Goal: Task Accomplishment & Management: Use online tool/utility

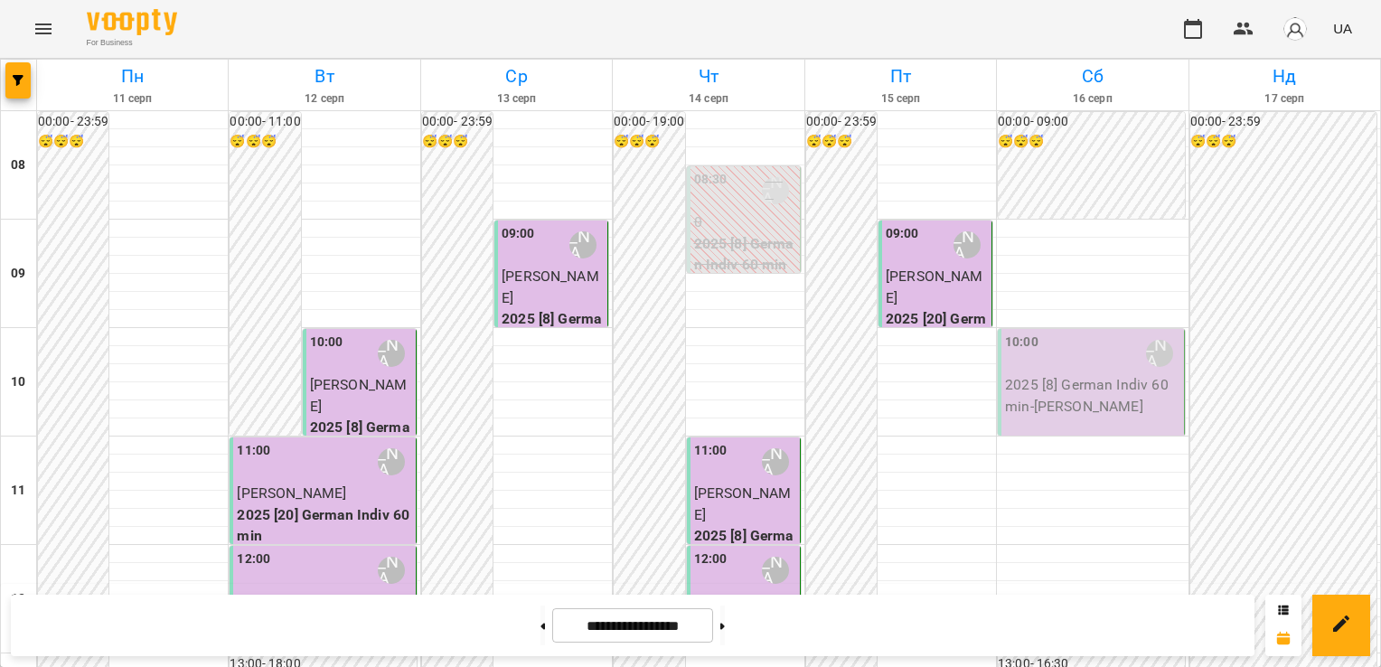
click at [1033, 377] on p "2025 [8] German Indiv 60 min - [PERSON_NAME]" at bounding box center [1092, 395] width 174 height 42
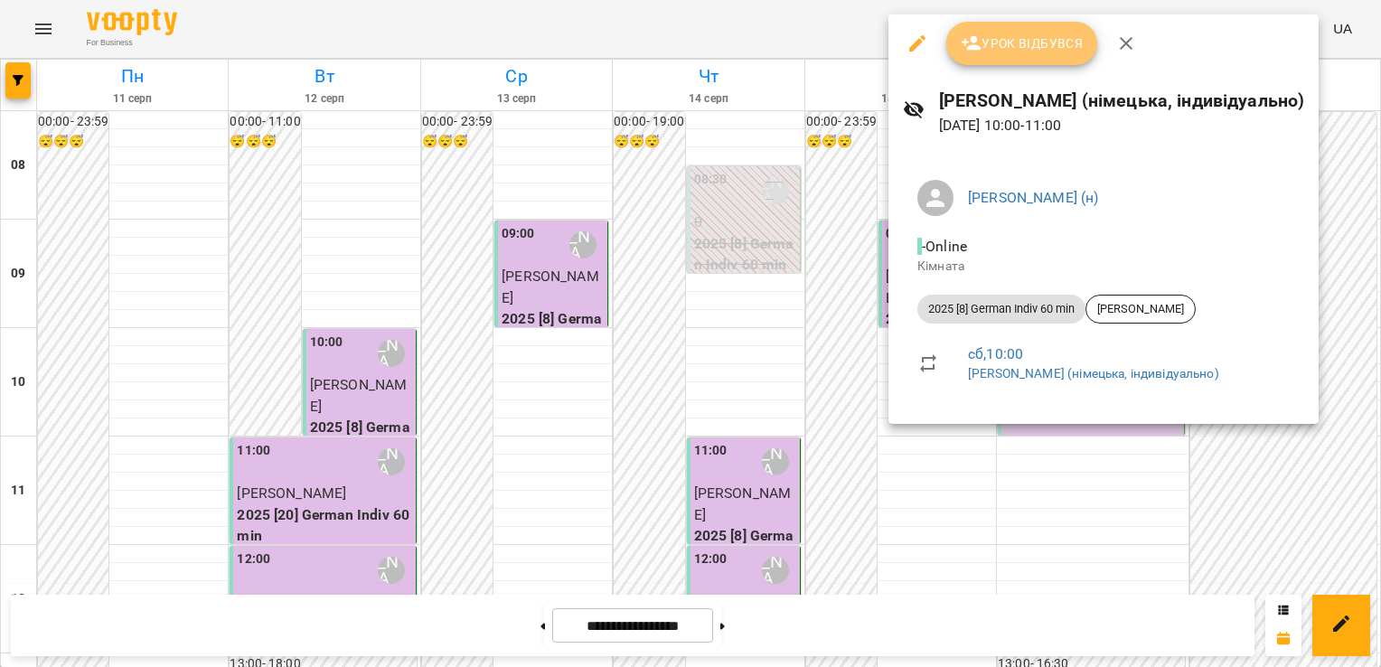
click at [1045, 52] on span "Урок відбувся" at bounding box center [1022, 44] width 123 height 22
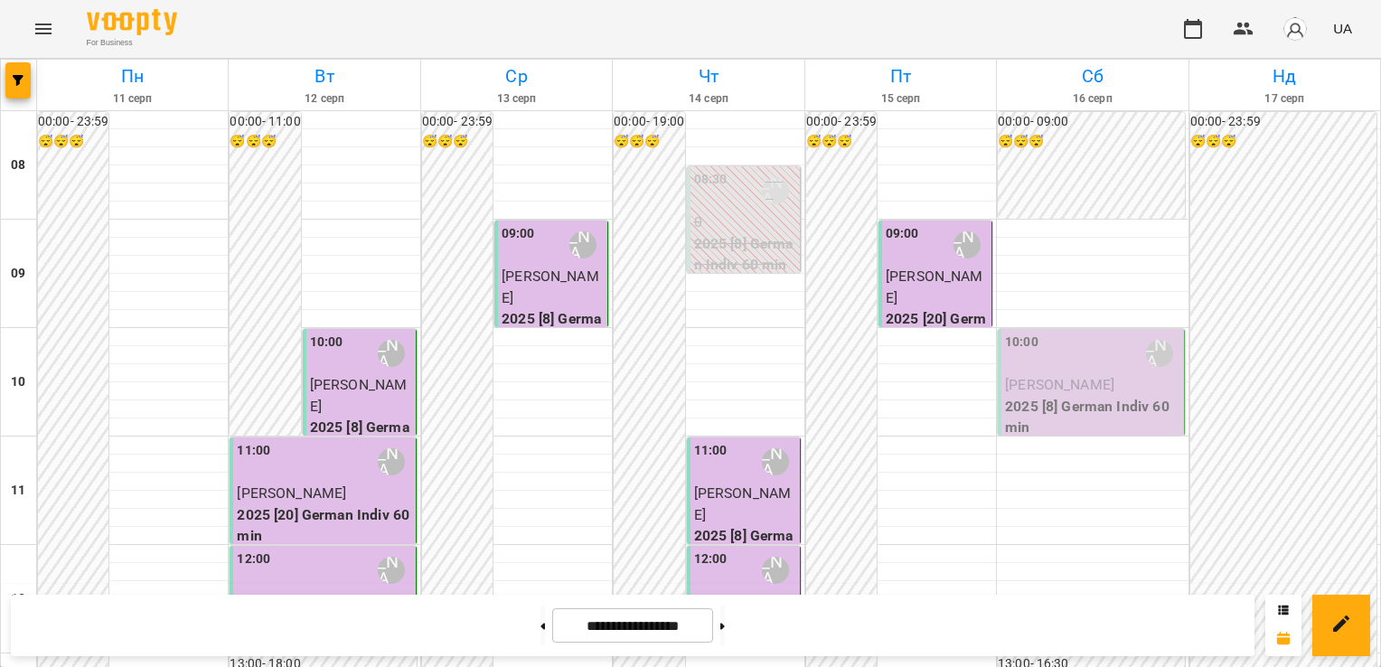
click at [1054, 381] on span "[PERSON_NAME]" at bounding box center [1059, 384] width 109 height 17
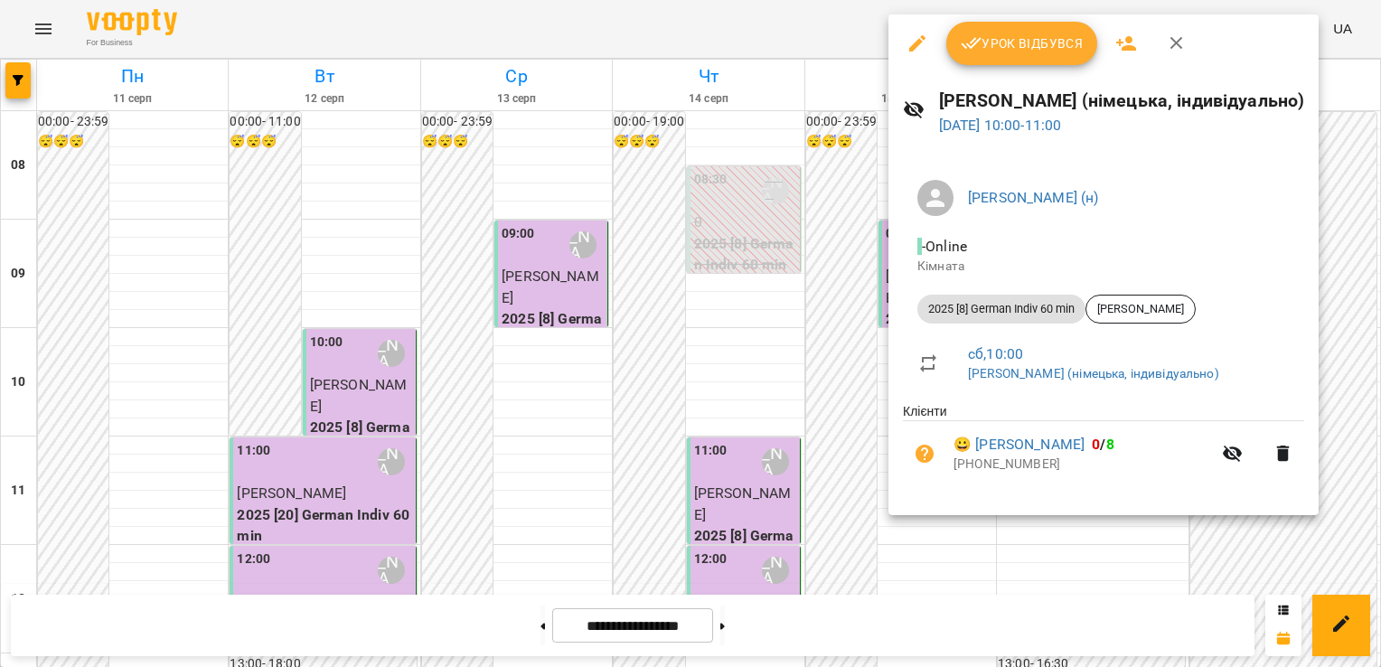
click at [1168, 41] on icon "button" at bounding box center [1177, 44] width 22 height 22
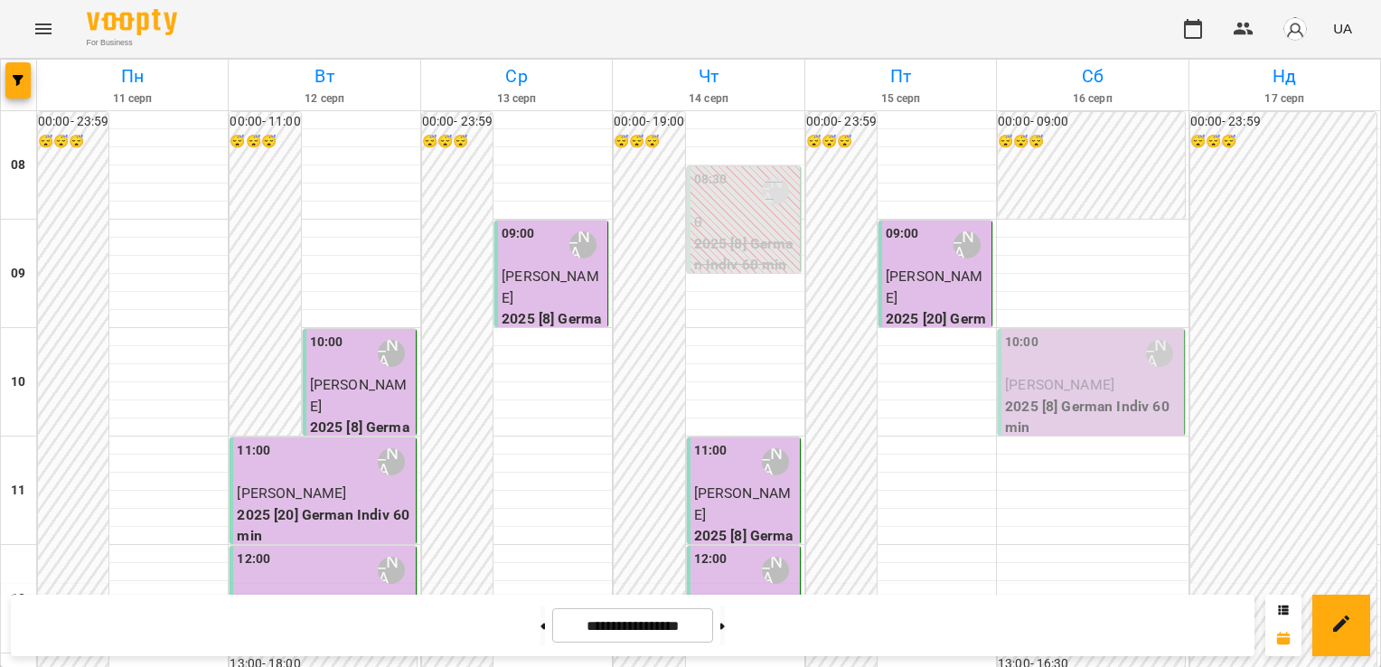
click at [1021, 402] on p "2025 [8] German Indiv 60 min" at bounding box center [1092, 417] width 174 height 42
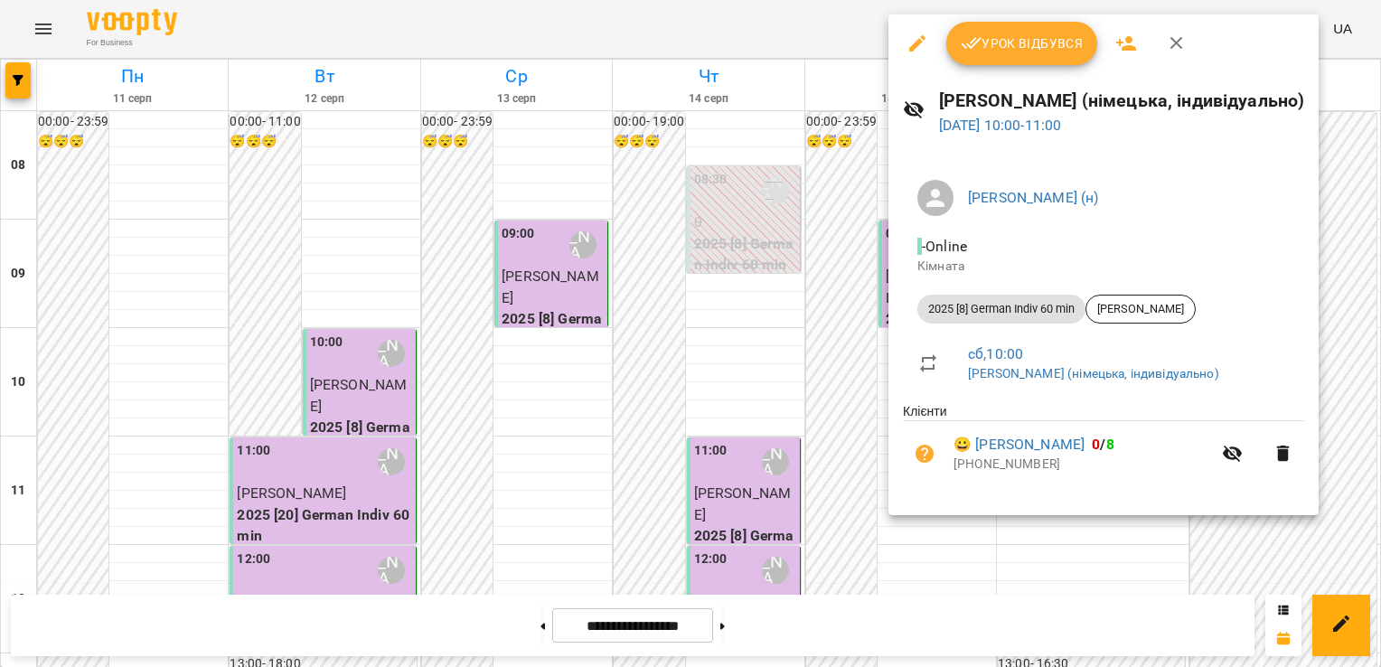
click at [1010, 34] on span "Урок відбувся" at bounding box center [1022, 44] width 123 height 22
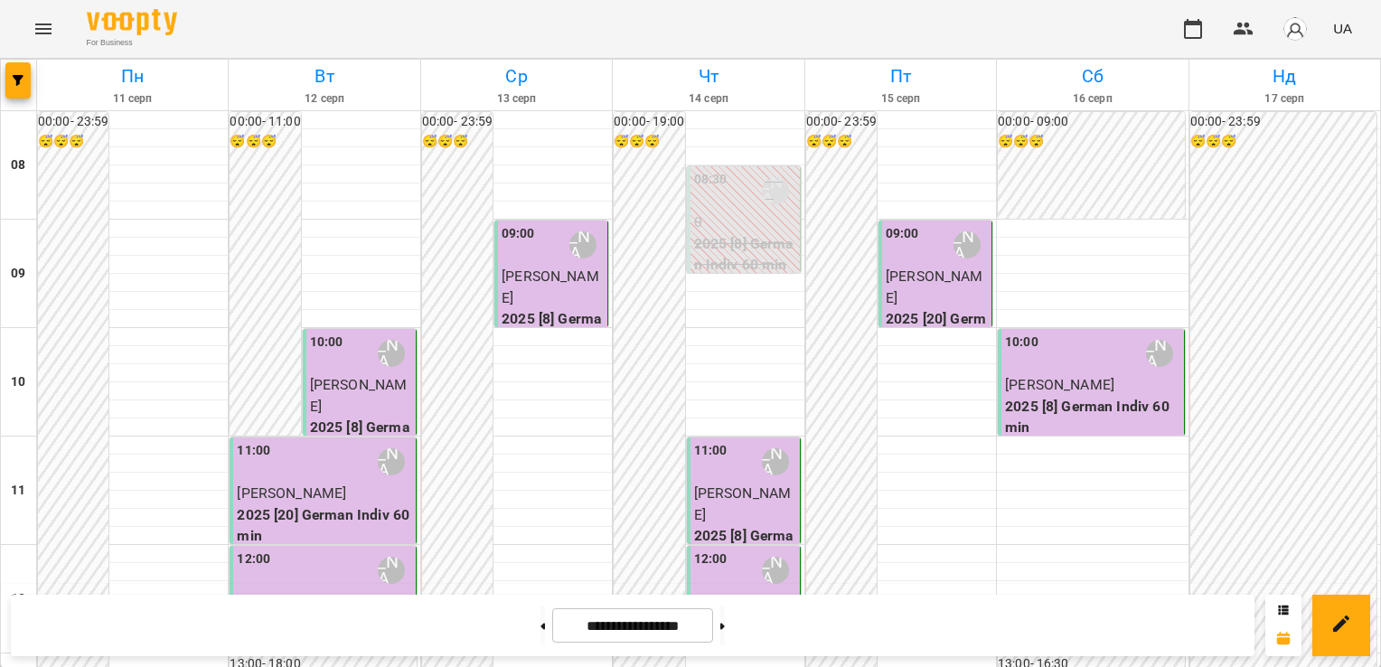
click at [1052, 391] on span "[PERSON_NAME]" at bounding box center [1059, 384] width 109 height 17
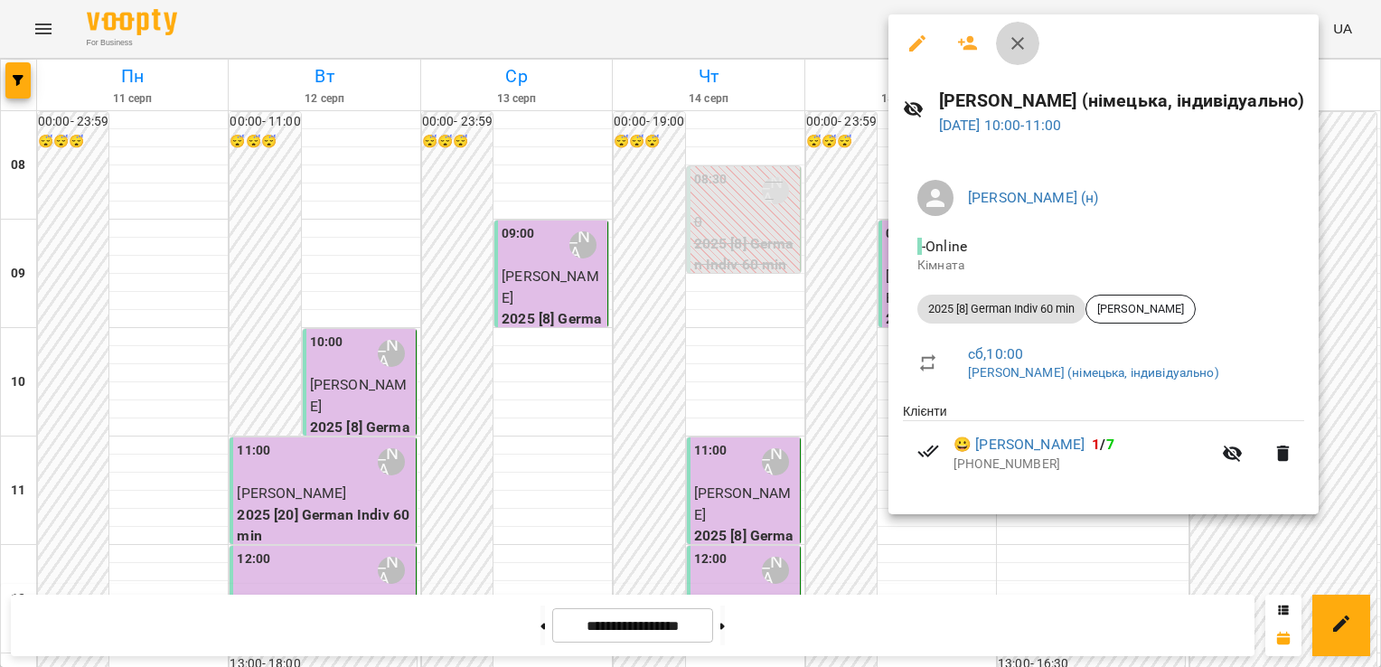
click at [1016, 38] on icon "button" at bounding box center [1018, 44] width 22 height 22
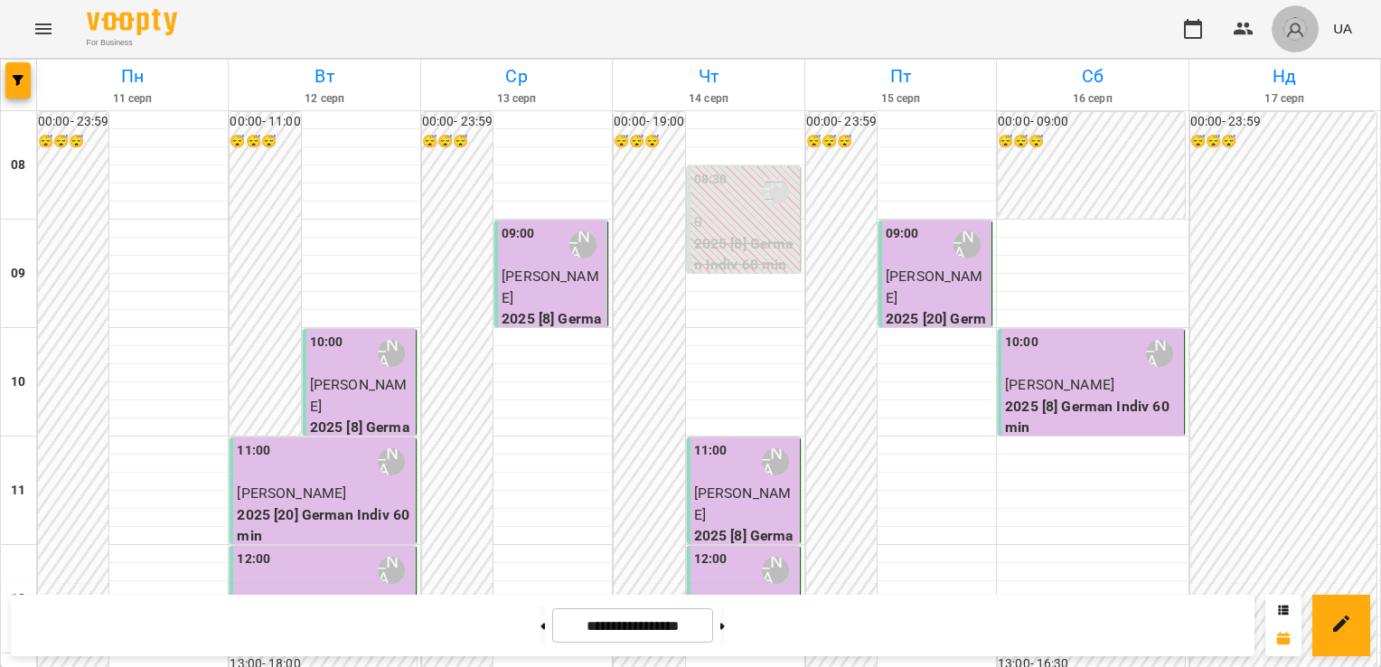
click at [1305, 22] on img "button" at bounding box center [1295, 28] width 25 height 25
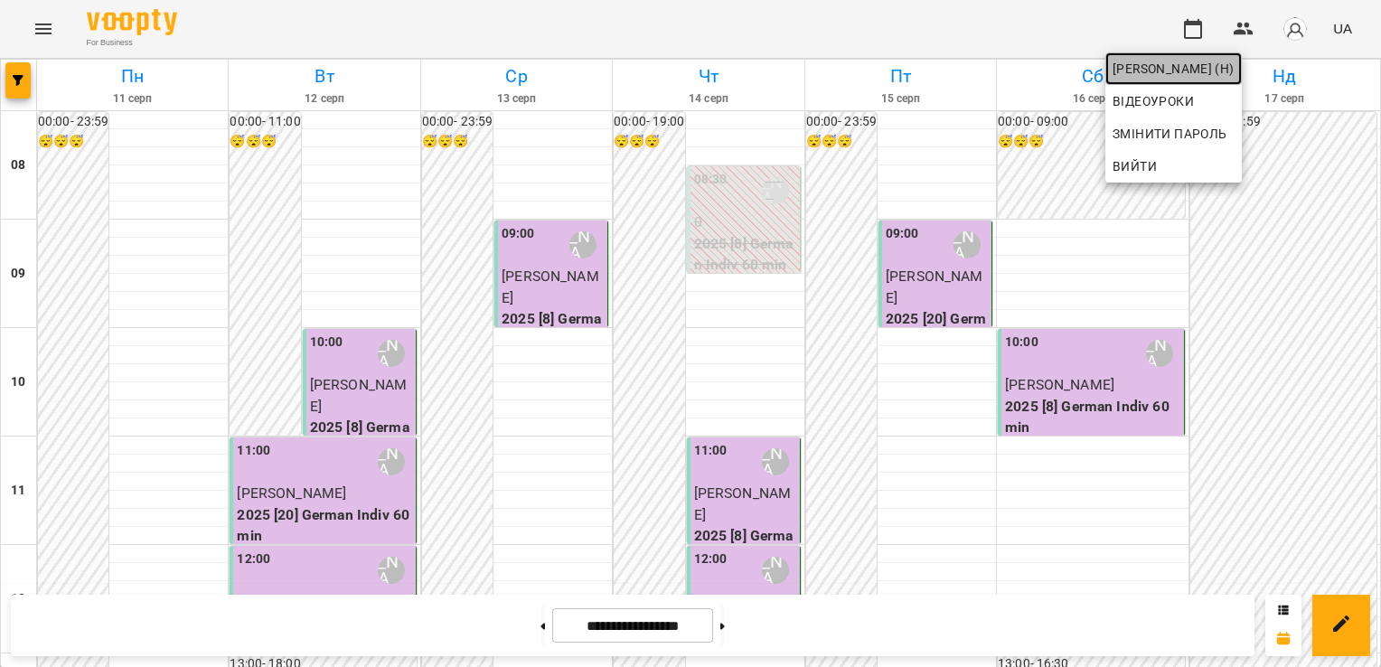
click at [1233, 65] on span "[PERSON_NAME] (н)" at bounding box center [1174, 69] width 122 height 22
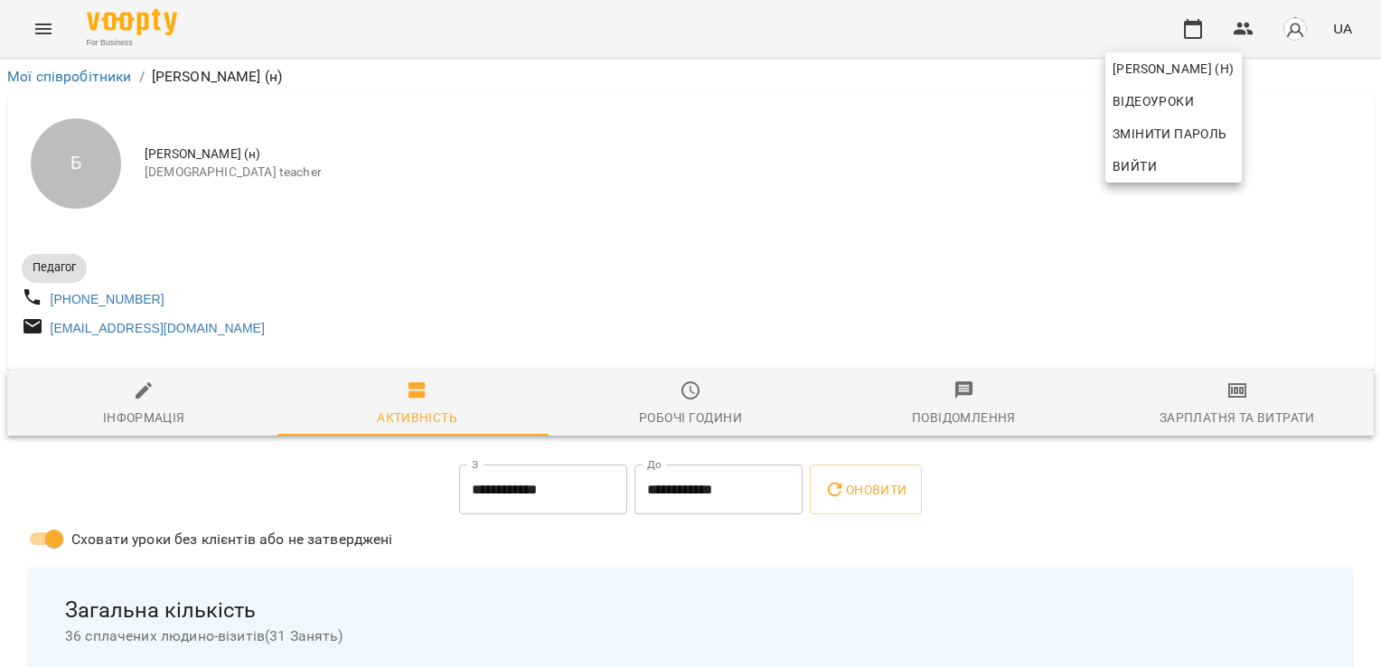
click at [1233, 416] on div at bounding box center [690, 333] width 1381 height 667
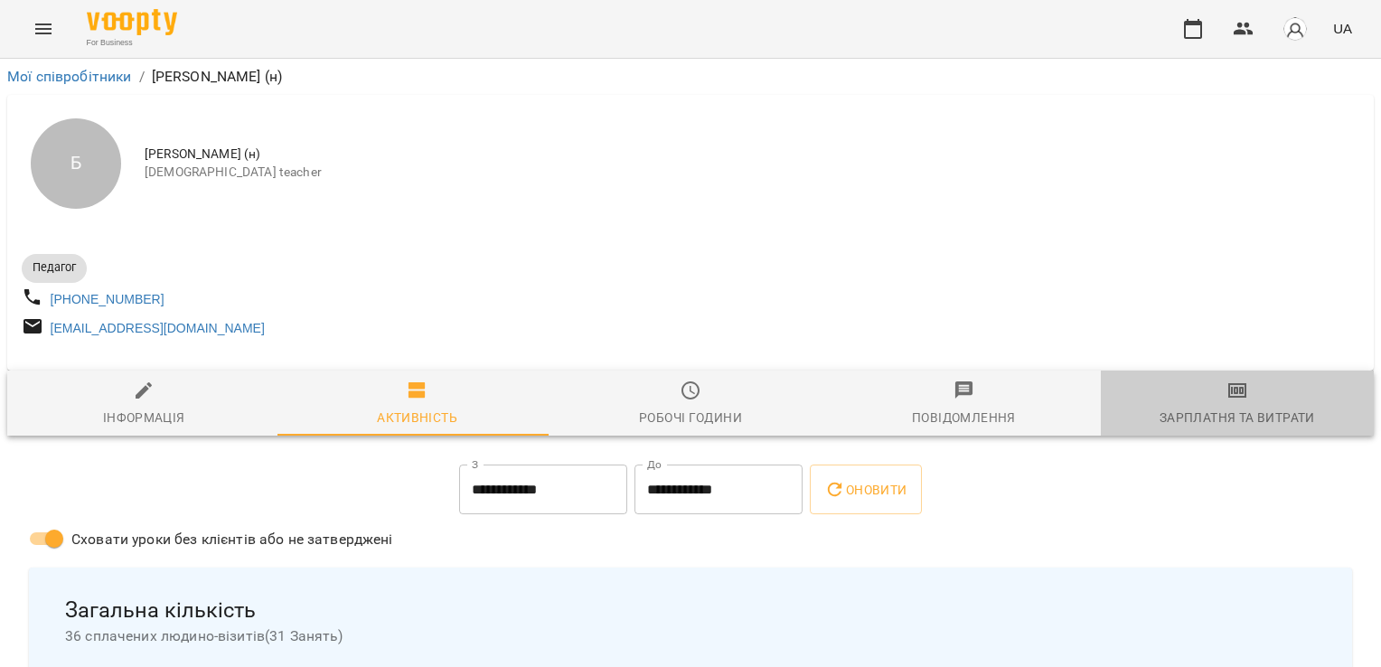
click at [1233, 416] on div "Зарплатня та Витрати" at bounding box center [1237, 418] width 155 height 22
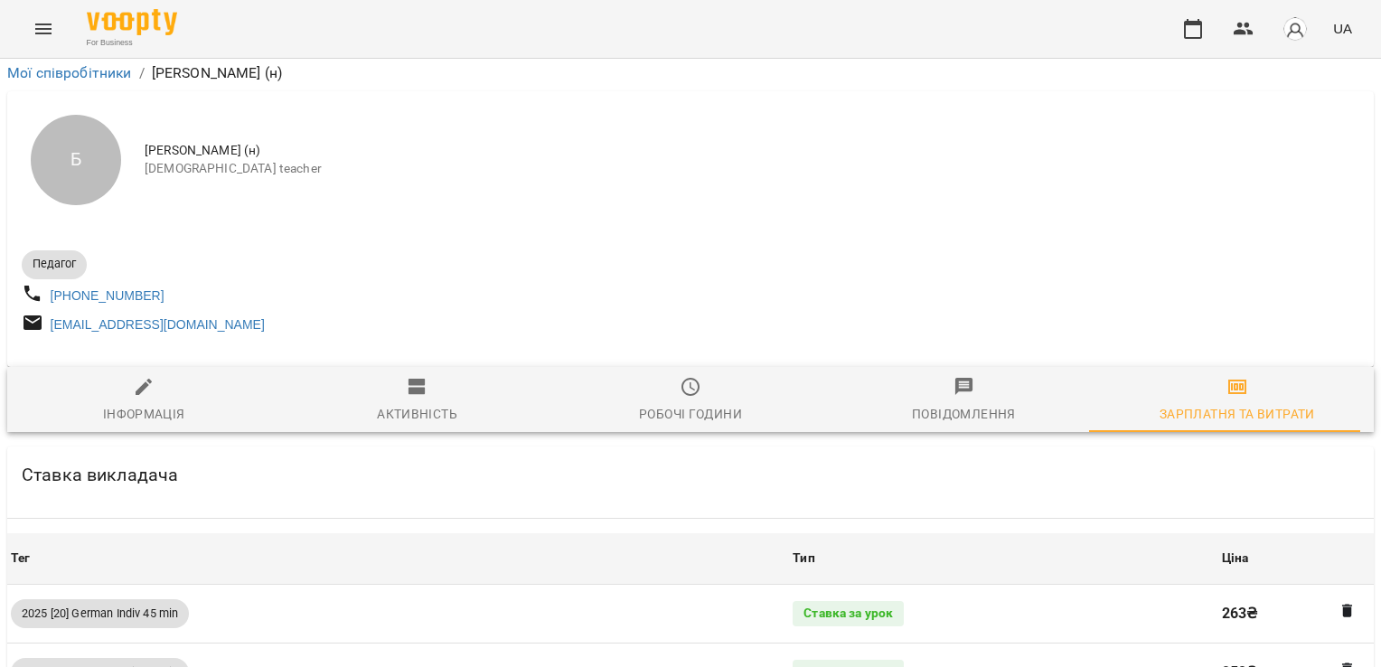
scroll to position [1670, 0]
